Goal: Transaction & Acquisition: Purchase product/service

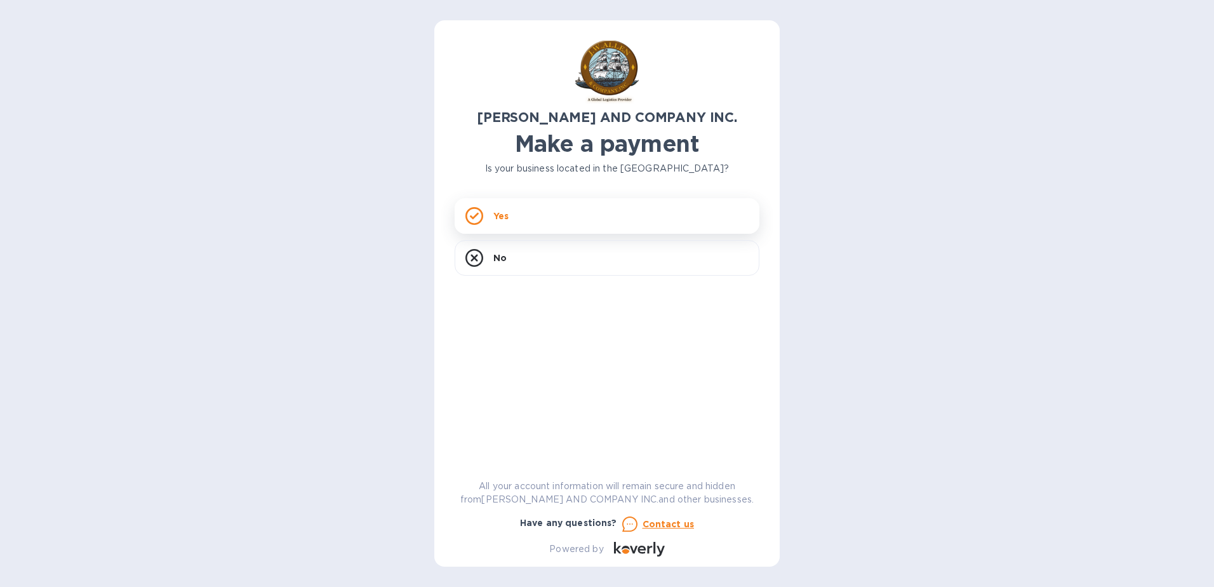
click at [501, 219] on p "Yes" at bounding box center [500, 215] width 15 height 13
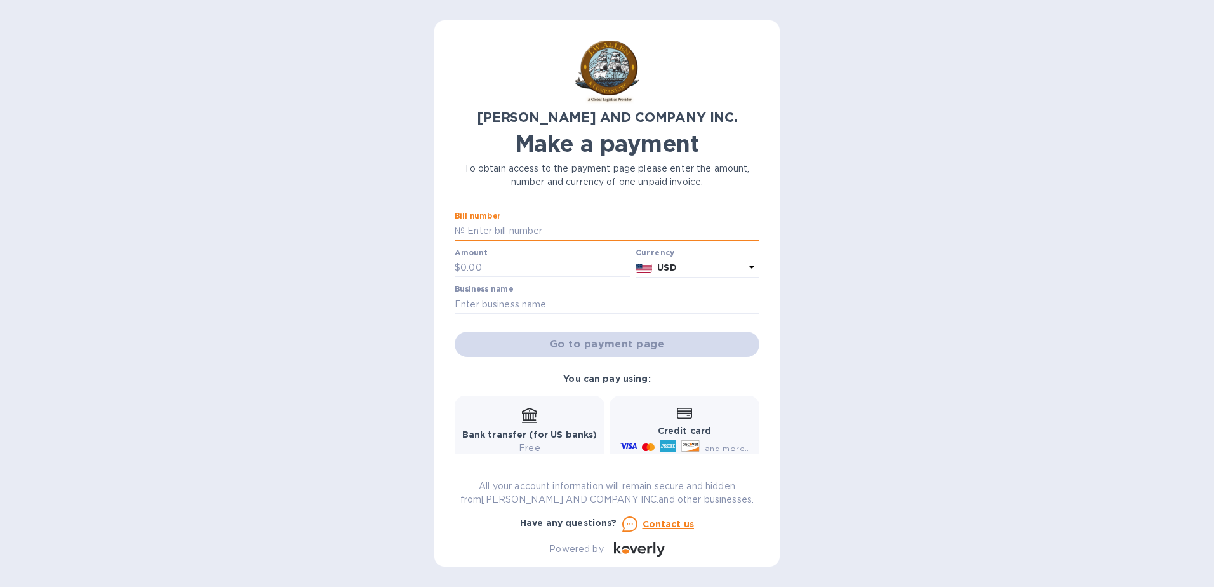
click at [489, 229] on input "text" at bounding box center [612, 231] width 295 height 19
click at [78, 268] on div "[PERSON_NAME] AND COMPANY INC. Make a payment To obtain access to the payment p…" at bounding box center [607, 293] width 1214 height 587
click at [475, 232] on input "text" at bounding box center [612, 231] width 295 height 19
type input "ac255802"
type input "787.5"
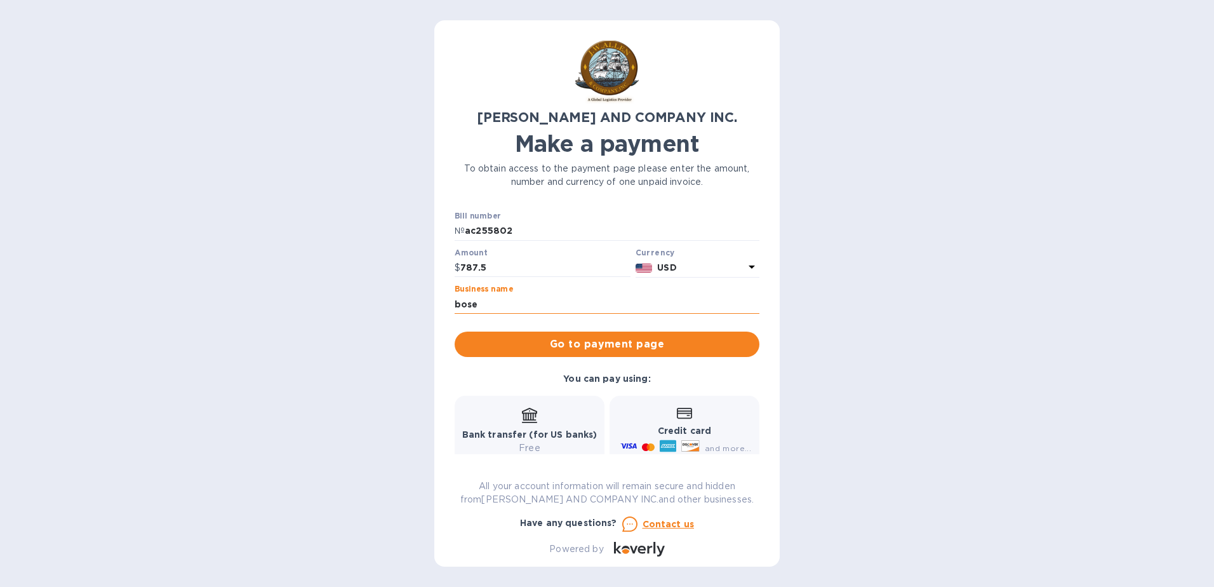
type input "BOSE ASSOCIATES, INC"
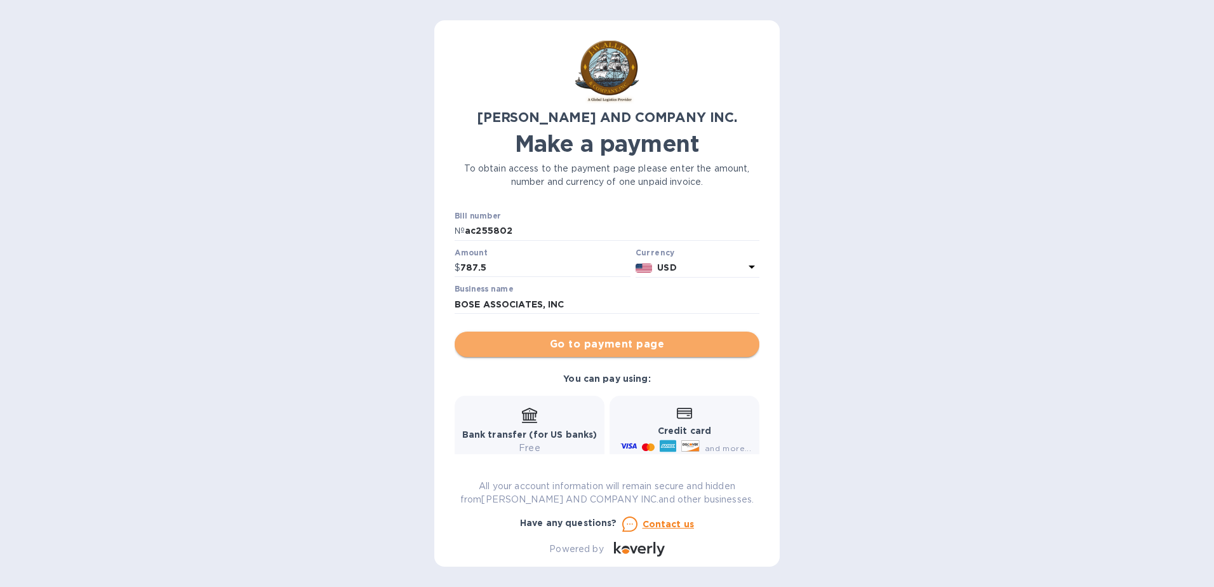
click at [618, 345] on span "Go to payment page" at bounding box center [607, 343] width 284 height 15
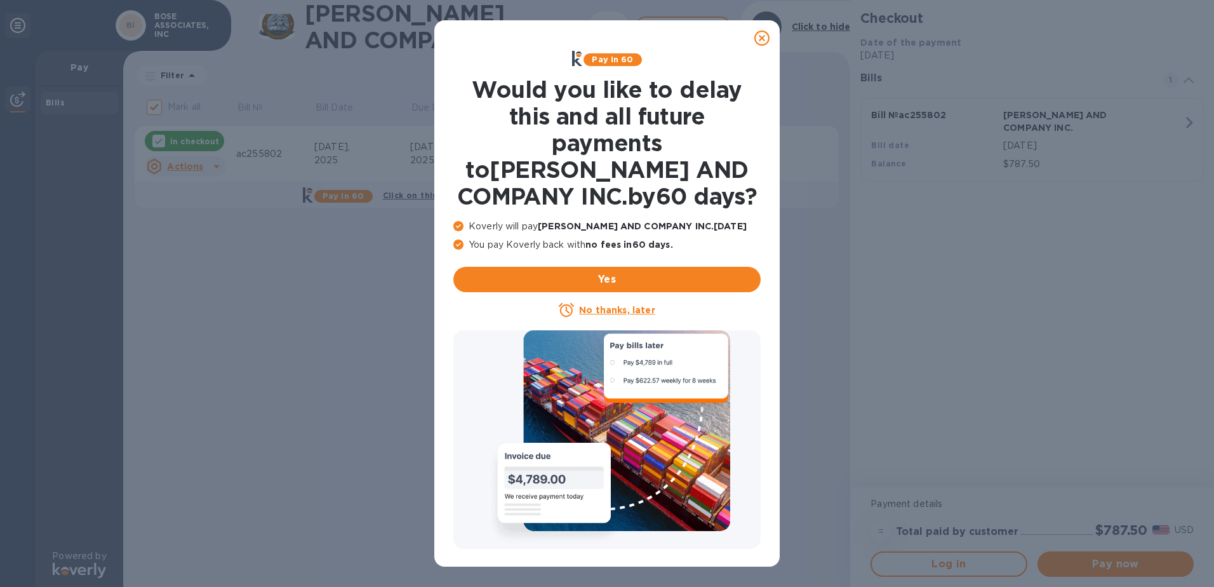
click at [762, 39] on icon at bounding box center [761, 37] width 15 height 15
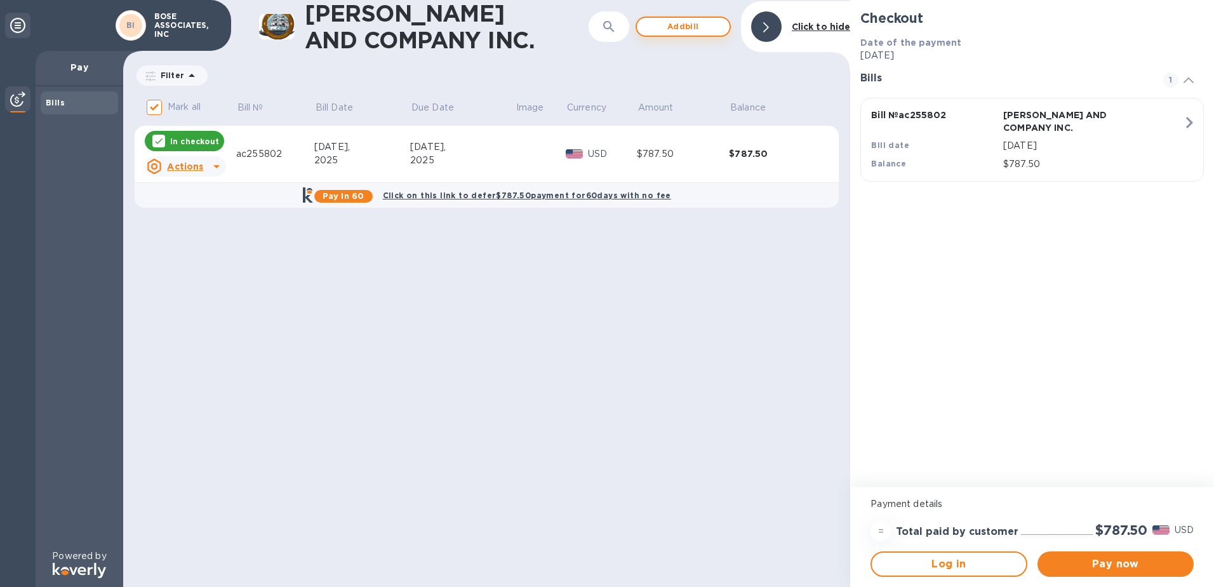
click at [666, 28] on span "Add bill" at bounding box center [683, 26] width 72 height 15
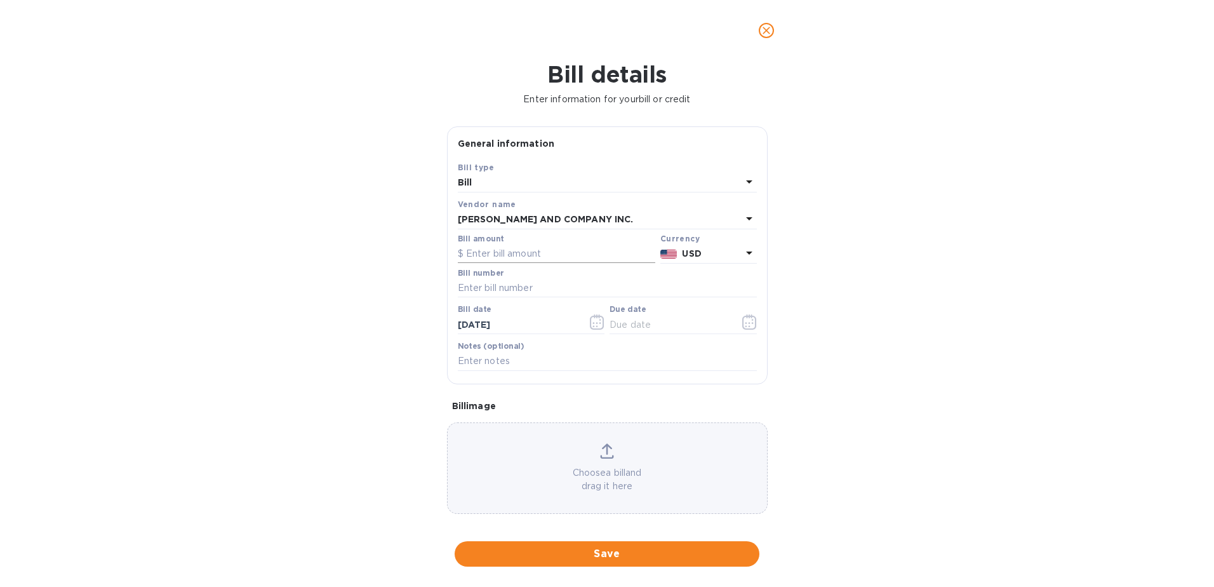
click at [467, 251] on input "text" at bounding box center [556, 253] width 197 height 19
click at [746, 181] on icon at bounding box center [749, 181] width 6 height 3
click at [744, 181] on div "Bill type Bill Credit" at bounding box center [607, 220] width 299 height 95
click at [486, 216] on p "Bill" at bounding box center [602, 212] width 268 height 13
click at [478, 253] on input "text" at bounding box center [556, 253] width 197 height 19
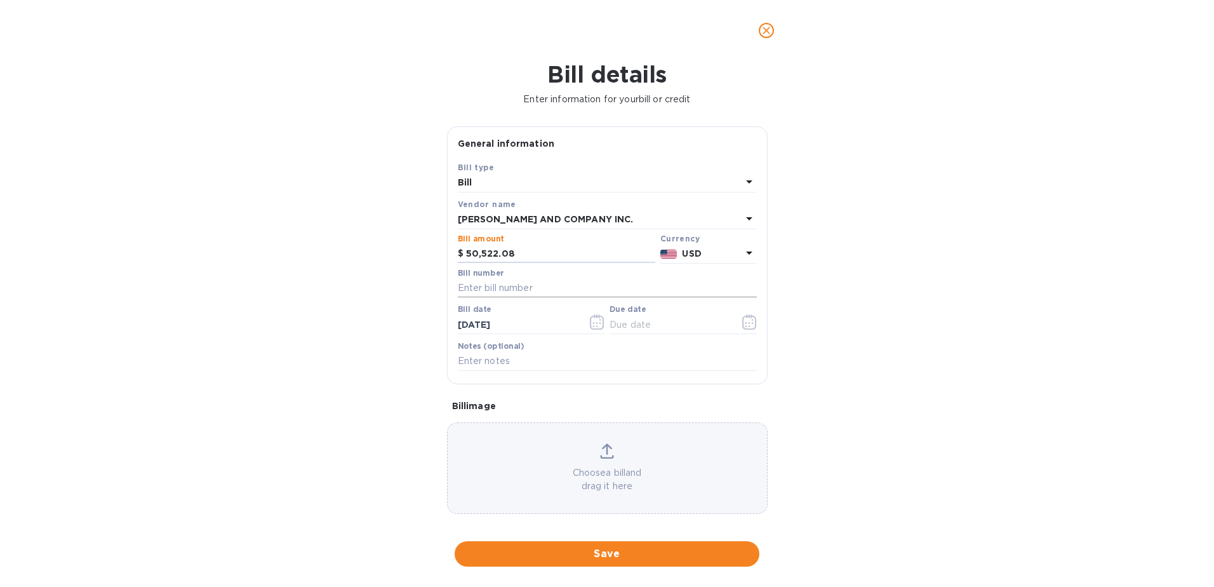
type input "50,522.08"
click at [470, 288] on input "text" at bounding box center [607, 288] width 299 height 19
type input "ac0322101"
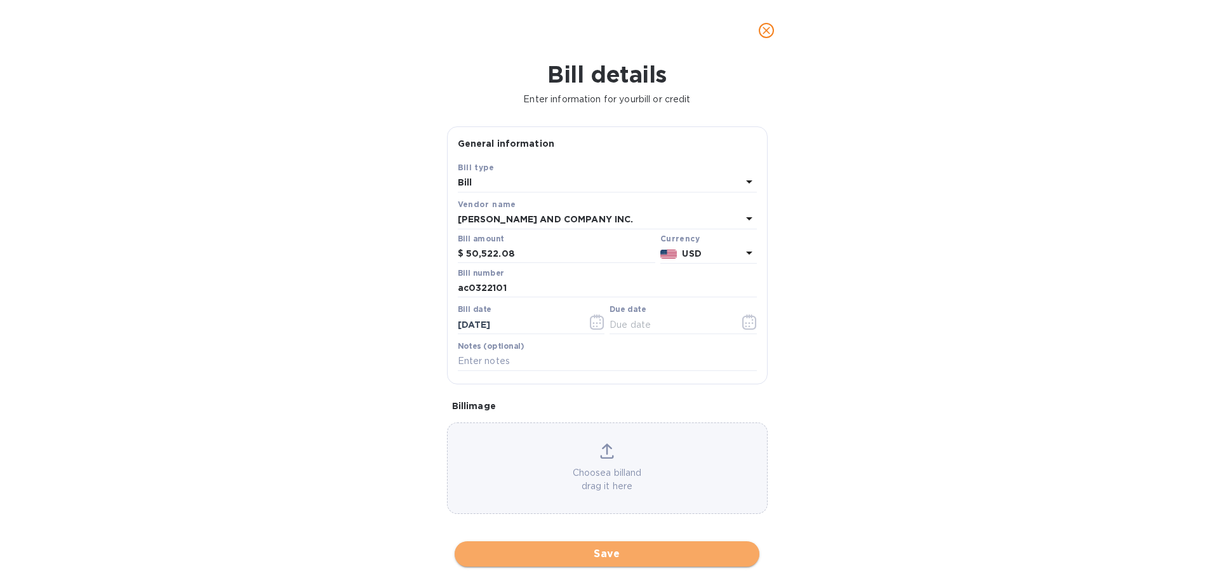
click at [626, 556] on span "Save" at bounding box center [607, 553] width 284 height 15
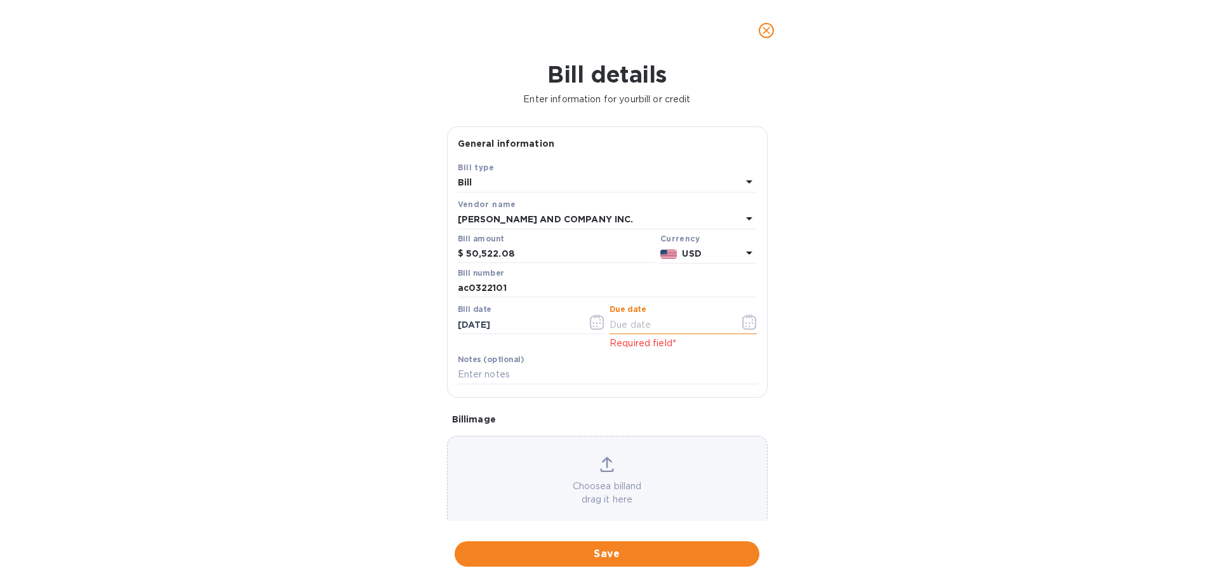
click at [626, 321] on input "text" at bounding box center [669, 324] width 120 height 19
type input "8_/__/____"
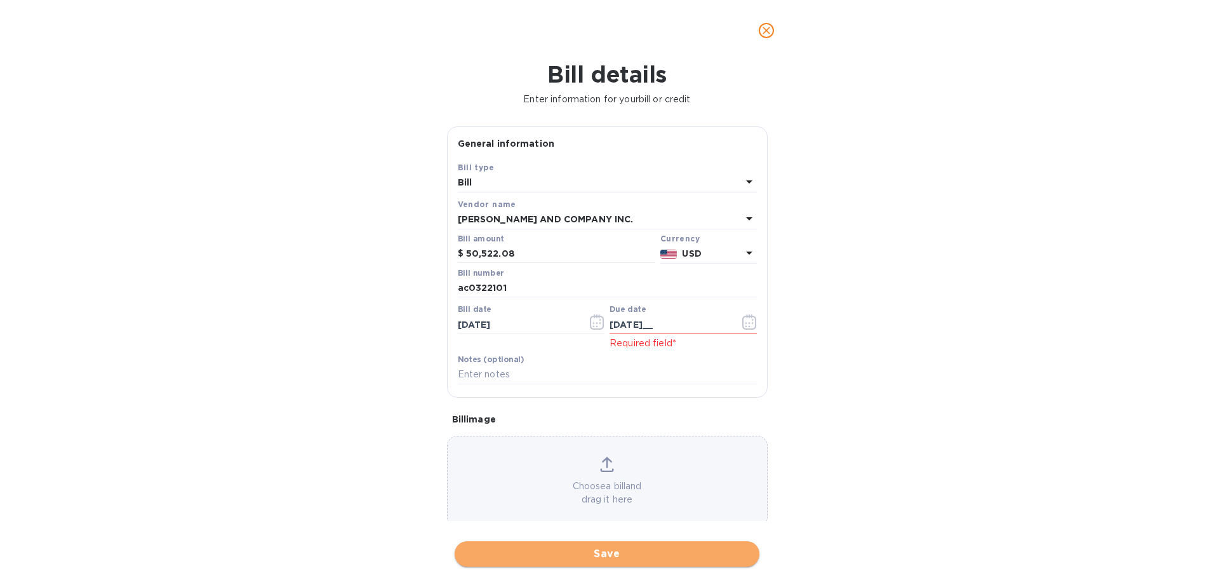
click at [667, 556] on span "Save" at bounding box center [607, 553] width 284 height 15
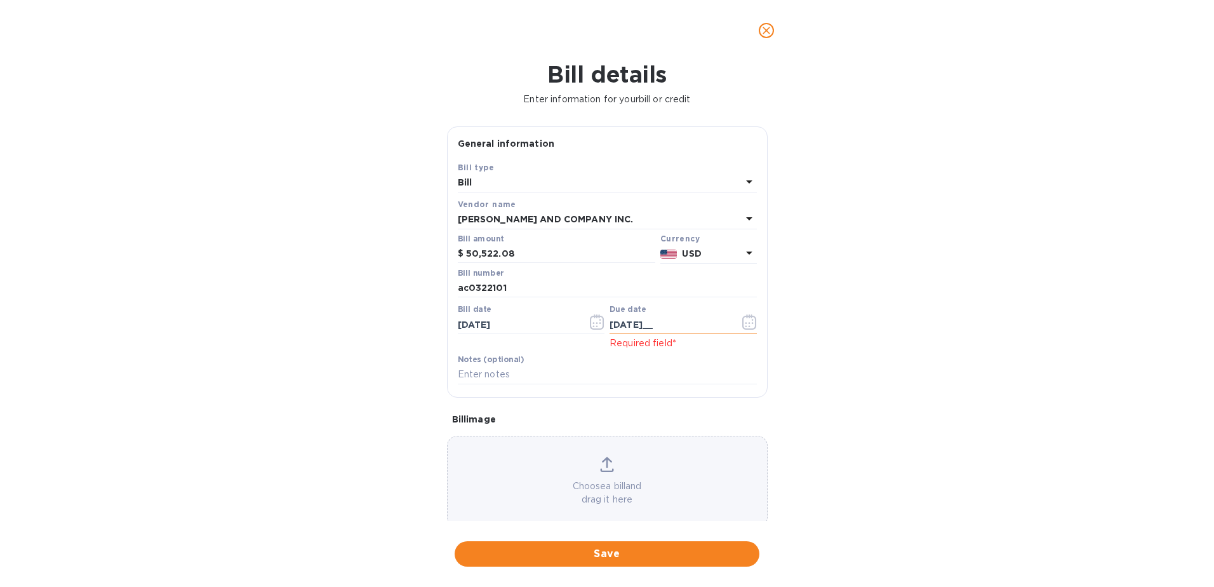
click at [647, 323] on input "[DATE]__" at bounding box center [669, 324] width 120 height 19
type input "[DATE]"
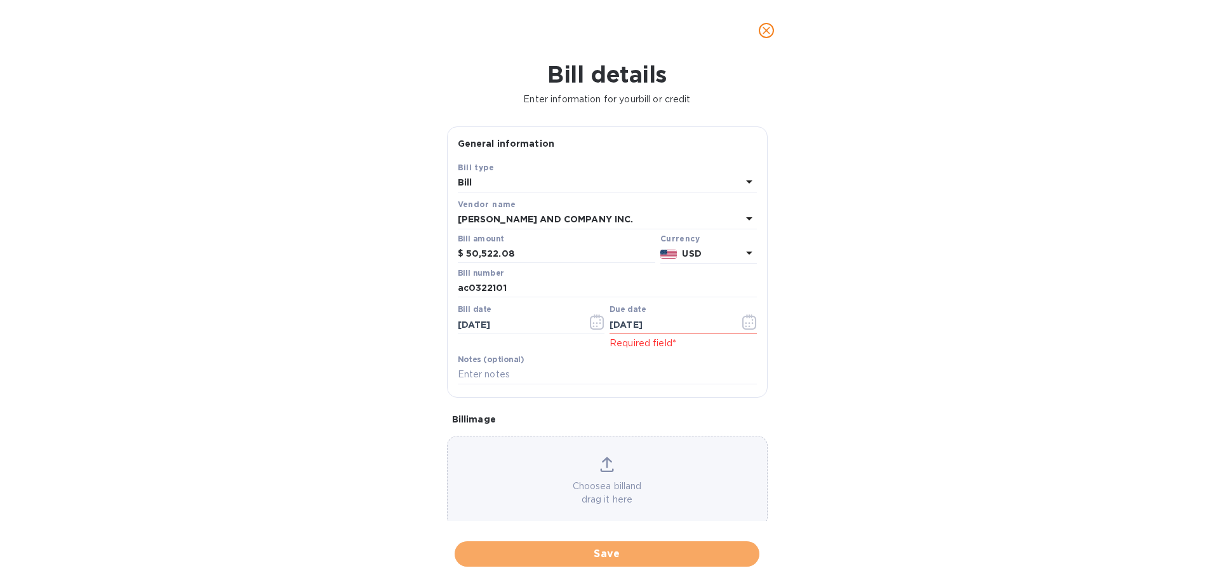
click at [619, 560] on button "Save" at bounding box center [606, 553] width 305 height 25
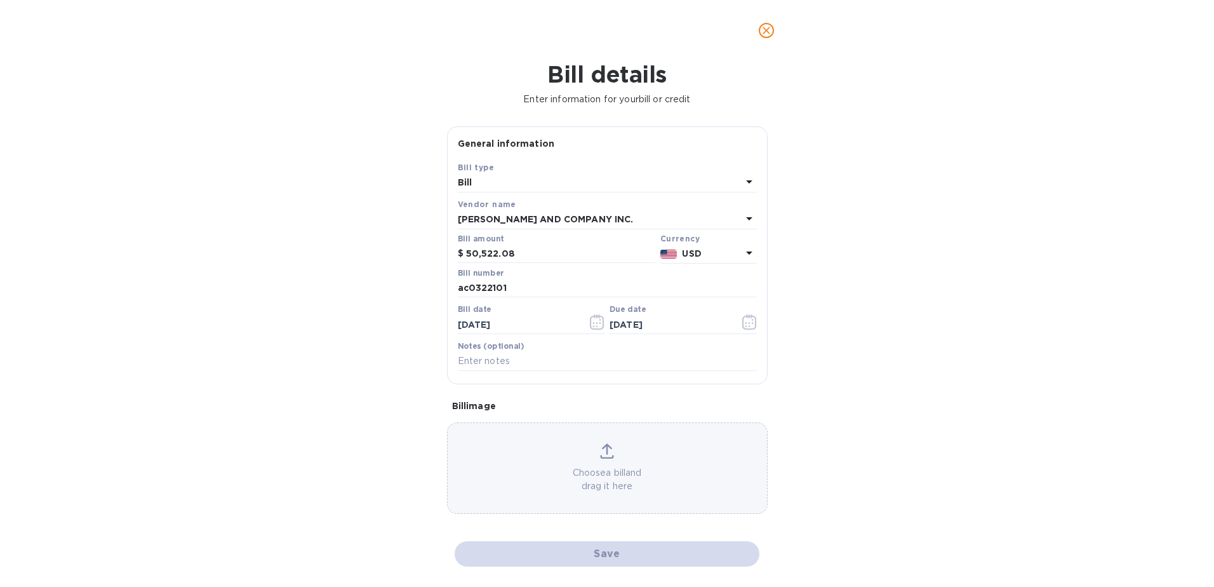
checkbox input "false"
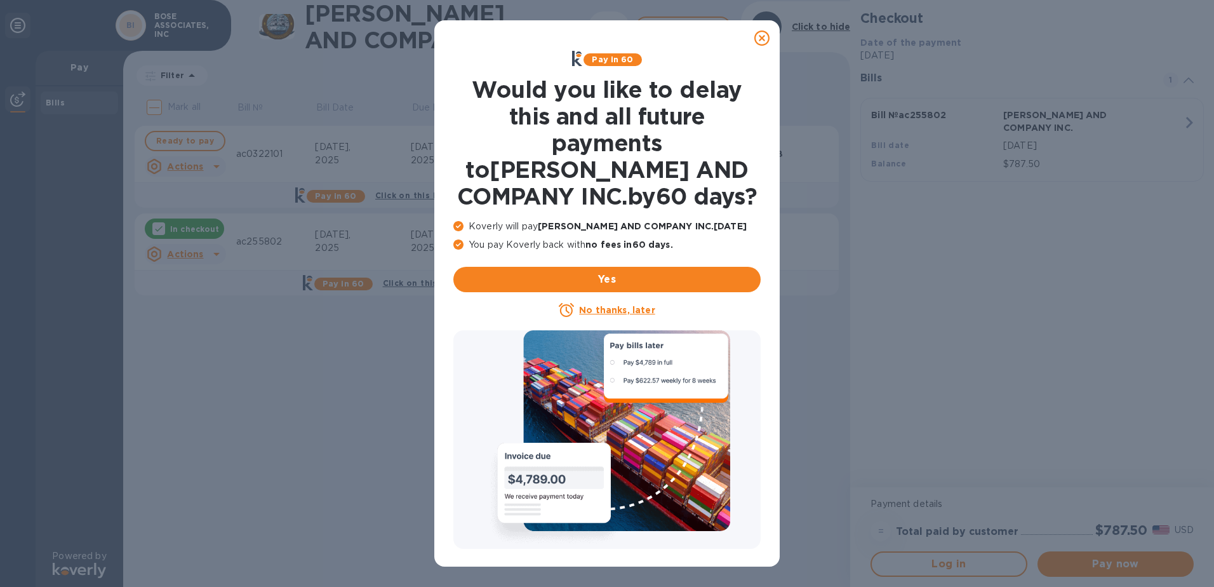
click at [762, 38] on icon at bounding box center [761, 37] width 15 height 15
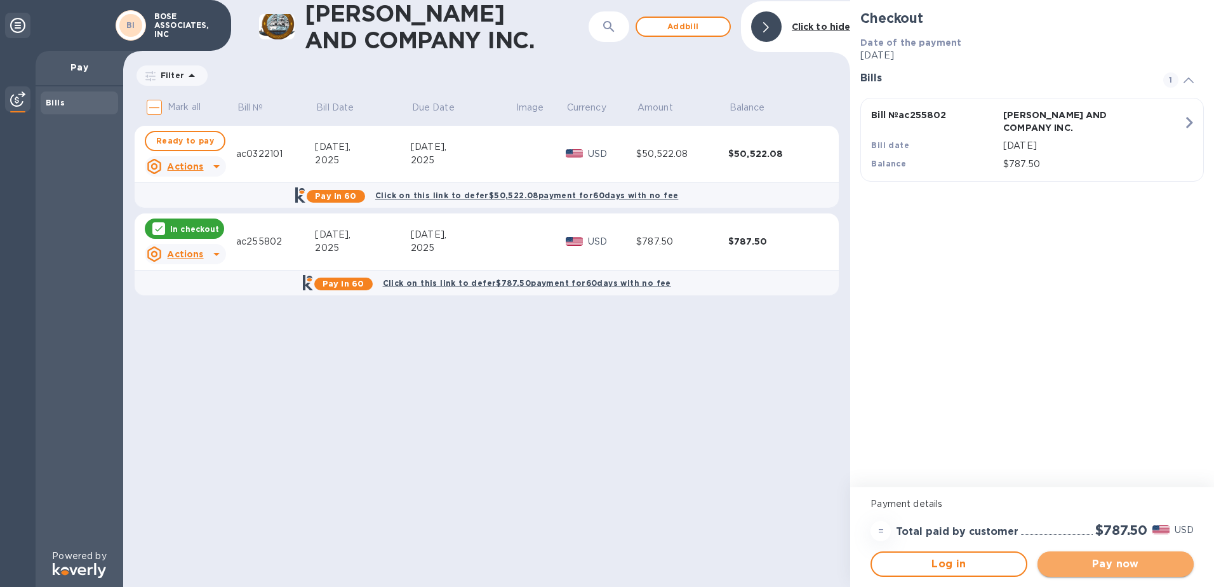
click at [1115, 563] on span "Pay now" at bounding box center [1115, 563] width 136 height 15
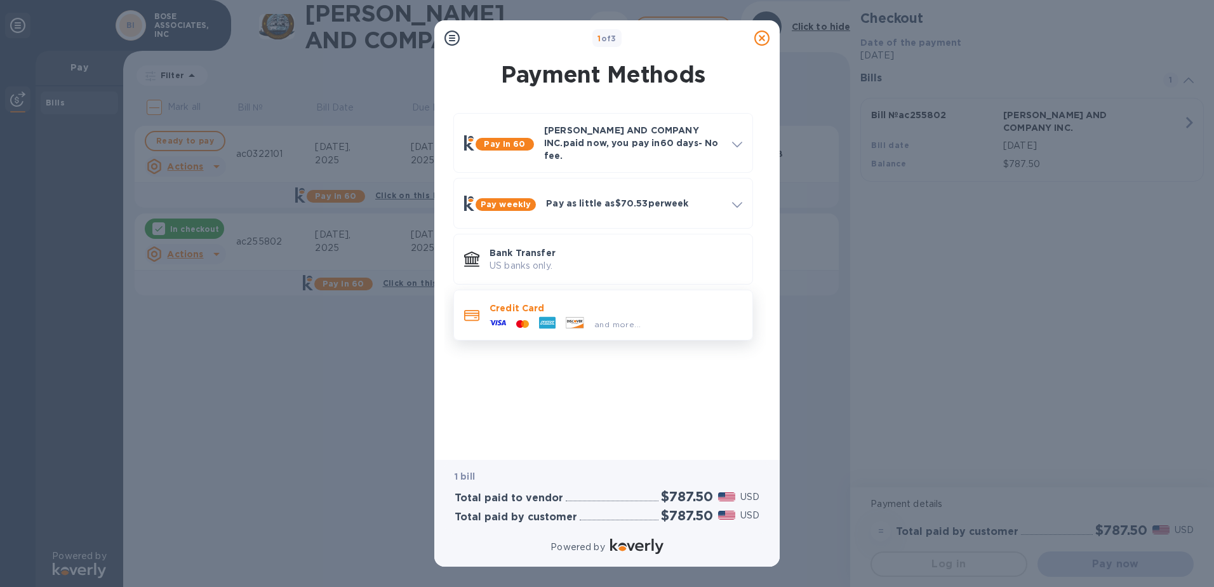
click at [498, 314] on icon at bounding box center [497, 322] width 17 height 17
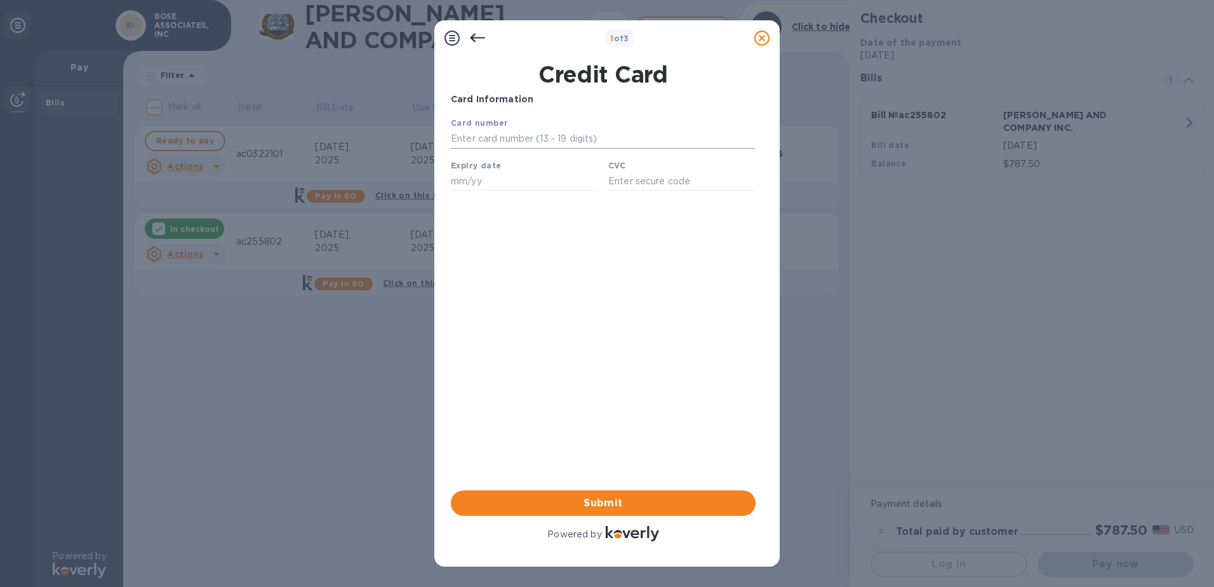
click at [467, 136] on input "text" at bounding box center [603, 138] width 305 height 19
click at [474, 178] on input "text" at bounding box center [524, 180] width 147 height 19
type input "12/28"
click at [608, 182] on input "text" at bounding box center [681, 180] width 147 height 19
type input "2949"
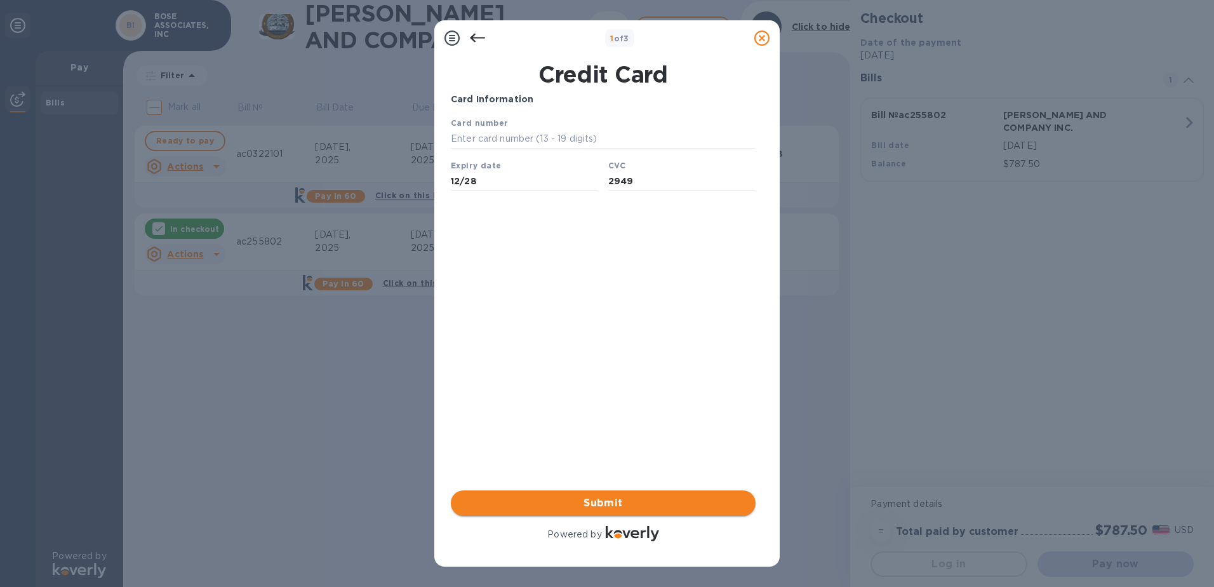
click at [603, 500] on span "Submit" at bounding box center [603, 502] width 284 height 15
click at [478, 138] on input "text" at bounding box center [603, 138] width 305 height 19
type input "[CREDIT_CARD_NUMBER]"
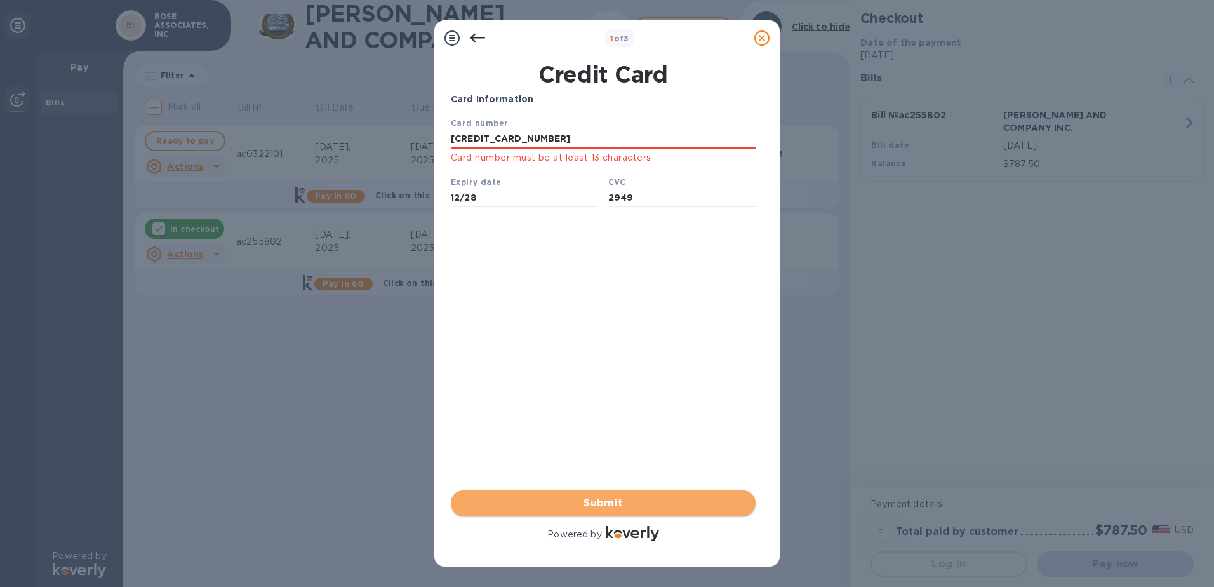
click at [602, 500] on span "Submit" at bounding box center [603, 502] width 284 height 15
